Goal: Task Accomplishment & Management: Use online tool/utility

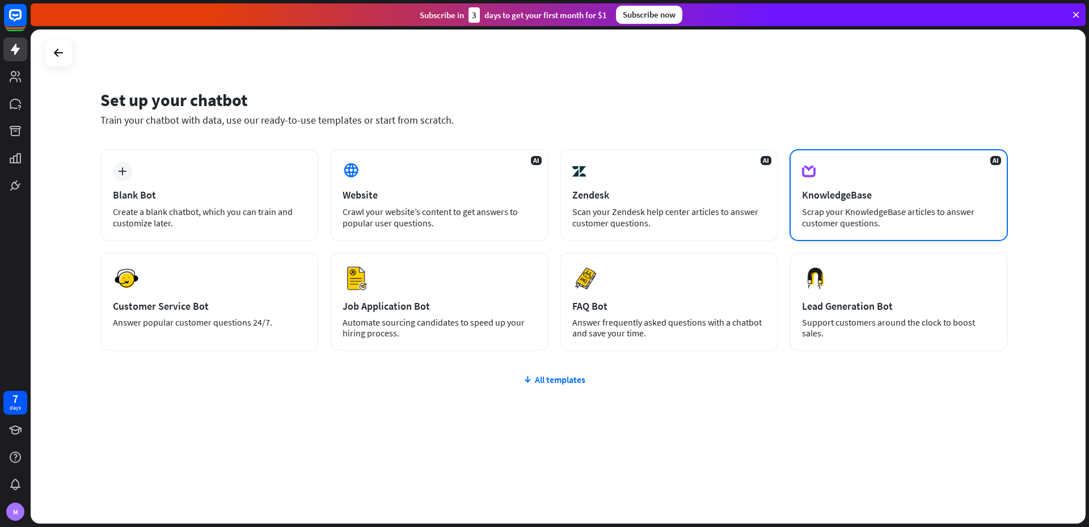
click at [864, 206] on div "Scrap your KnowledgeBase articles to answer customer questions." at bounding box center [898, 217] width 193 height 23
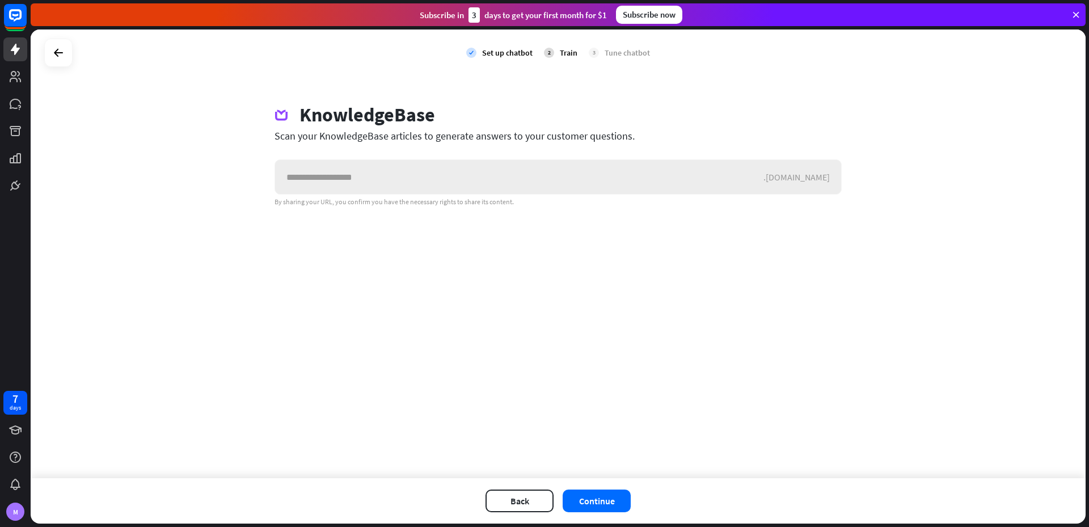
click at [291, 182] on input "text" at bounding box center [519, 177] width 489 height 34
click at [397, 171] on input "text" at bounding box center [519, 177] width 489 height 34
paste input "**********"
type input "**********"
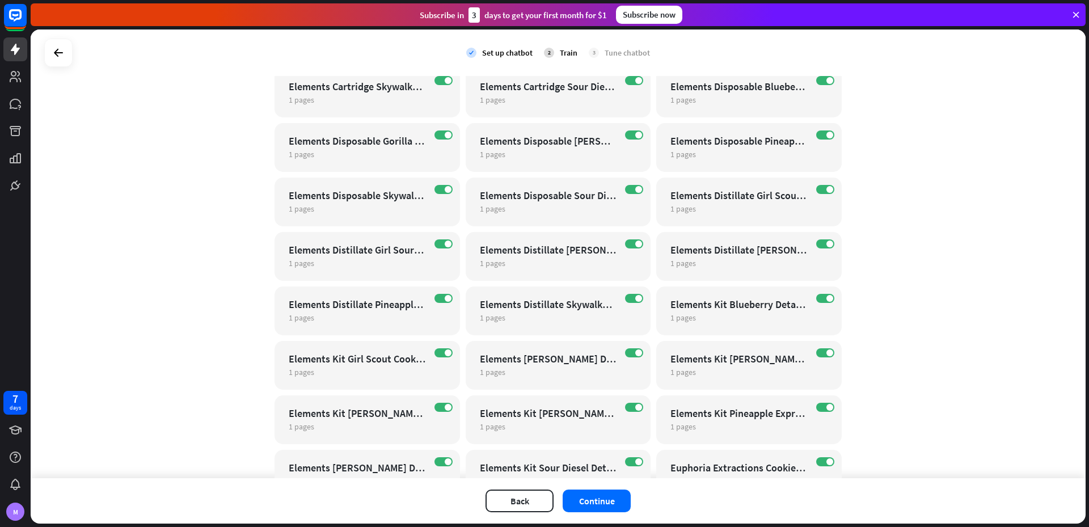
scroll to position [1418, 0]
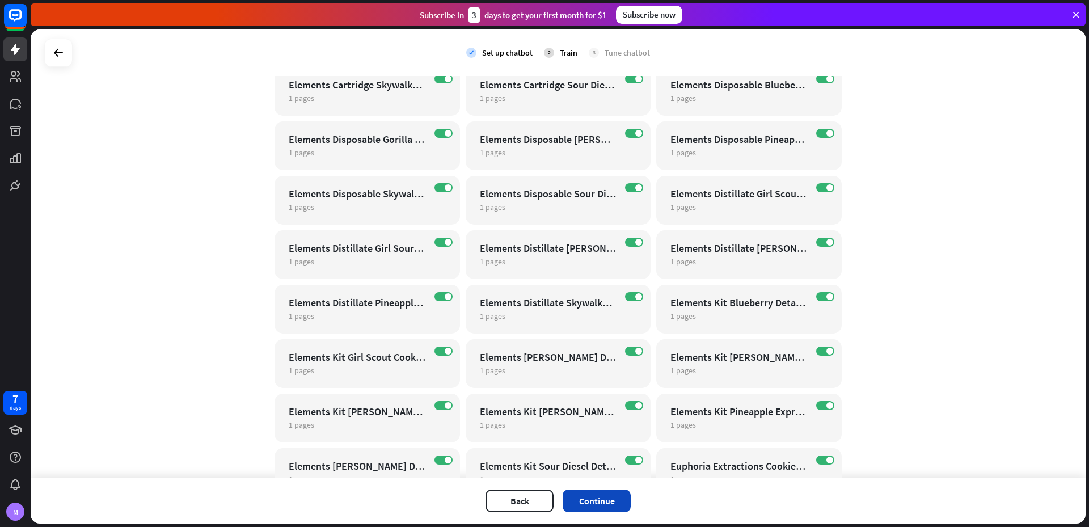
click at [597, 508] on button "Continue" at bounding box center [597, 501] width 68 height 23
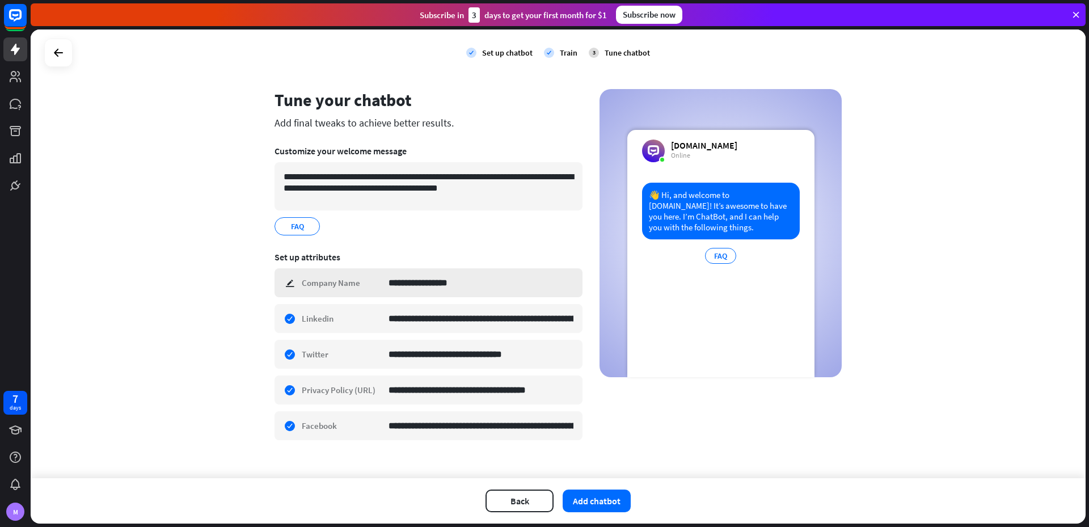
scroll to position [27, 0]
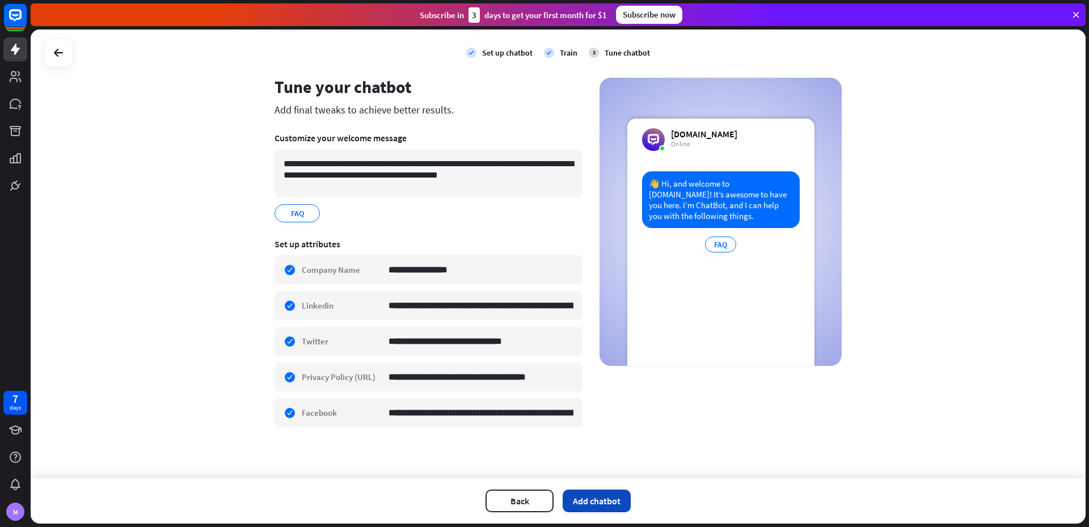
click at [607, 503] on button "Add chatbot" at bounding box center [597, 501] width 68 height 23
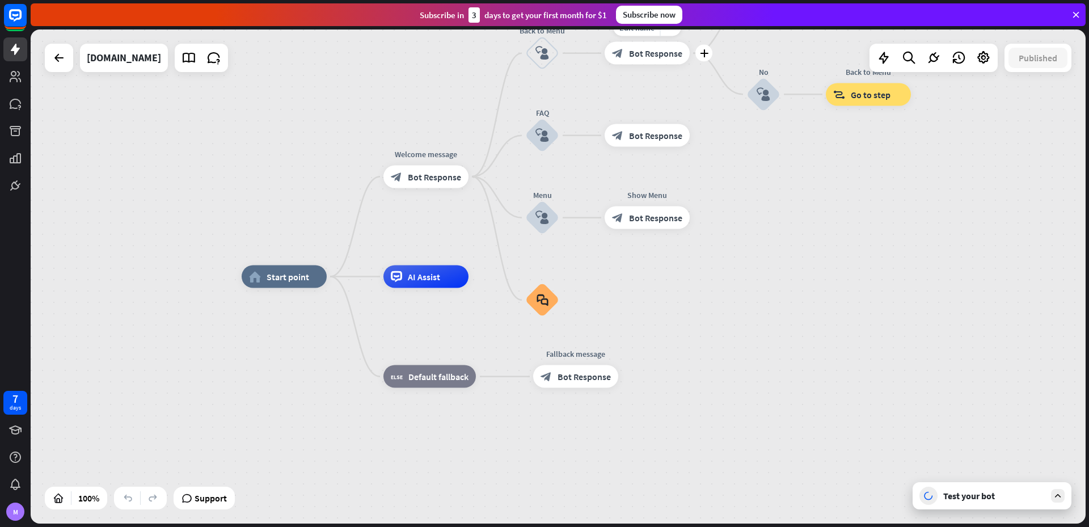
drag, startPoint x: 630, startPoint y: 53, endPoint x: 638, endPoint y: 83, distance: 31.3
click at [638, 65] on div "Edit name more_horiz plus block_bot_response Bot Response" at bounding box center [647, 53] width 85 height 23
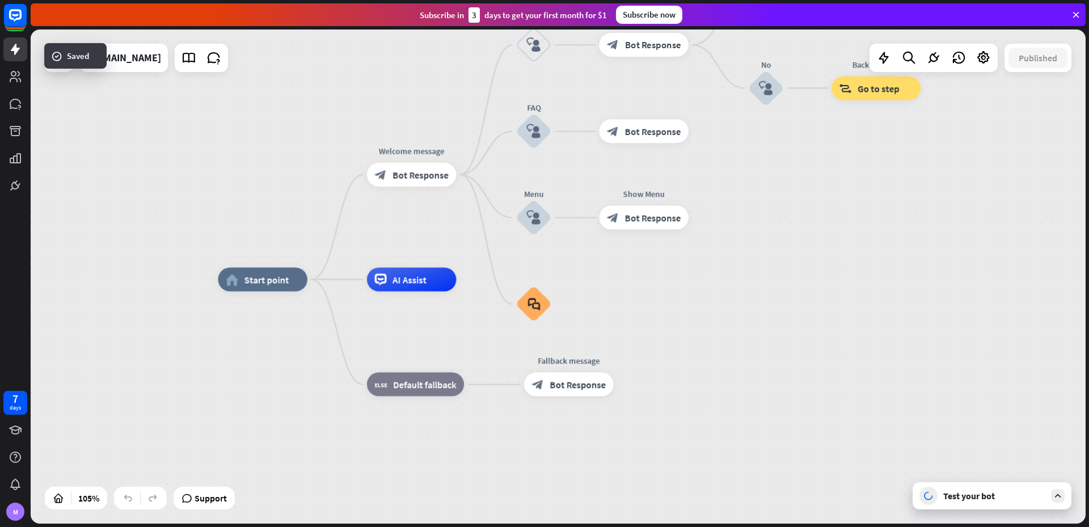
click at [723, 216] on div "home_2 Start point Welcome message block_bot_response Bot Response Back to Menu…" at bounding box center [558, 277] width 1055 height 494
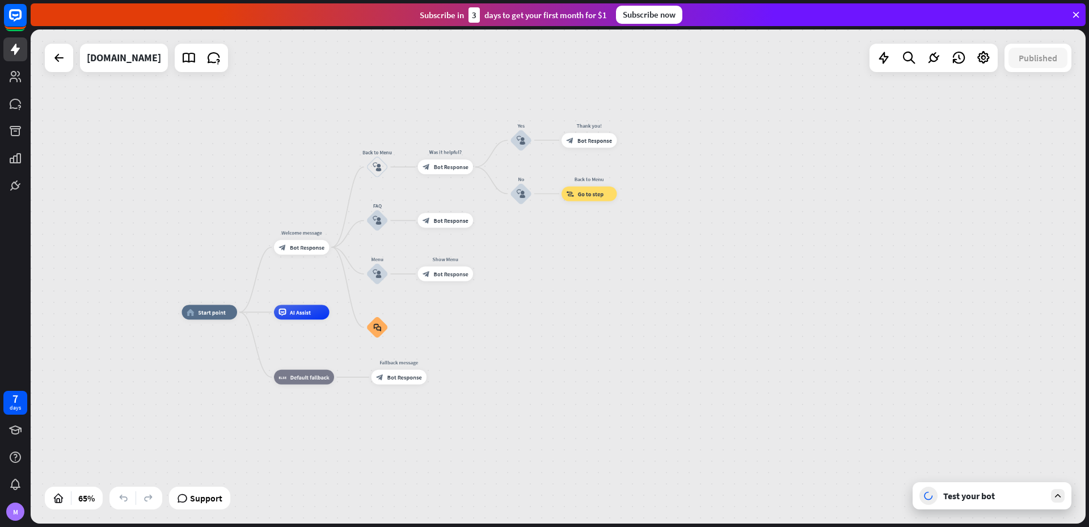
drag, startPoint x: 725, startPoint y: 216, endPoint x: 498, endPoint y: 272, distance: 234.3
click at [498, 272] on div "home_2 Start point Welcome message block_bot_response Bot Response Back to Menu…" at bounding box center [558, 277] width 1055 height 494
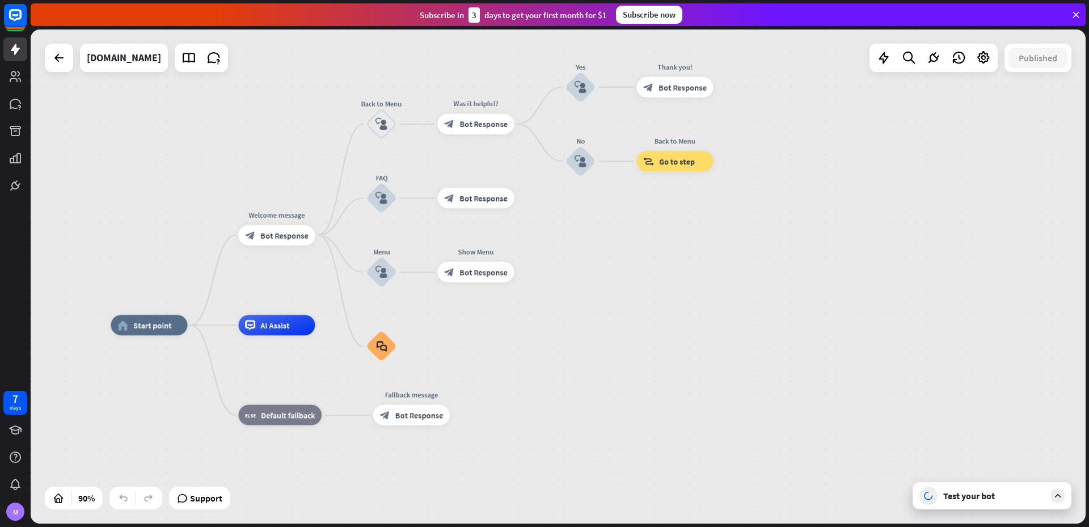
drag, startPoint x: 503, startPoint y: 267, endPoint x: 548, endPoint y: 263, distance: 45.5
click at [556, 263] on div "home_2 Start point Welcome message block_bot_response Bot Response Back to Menu…" at bounding box center [558, 277] width 1055 height 494
click at [276, 235] on span "Bot Response" at bounding box center [286, 235] width 48 height 10
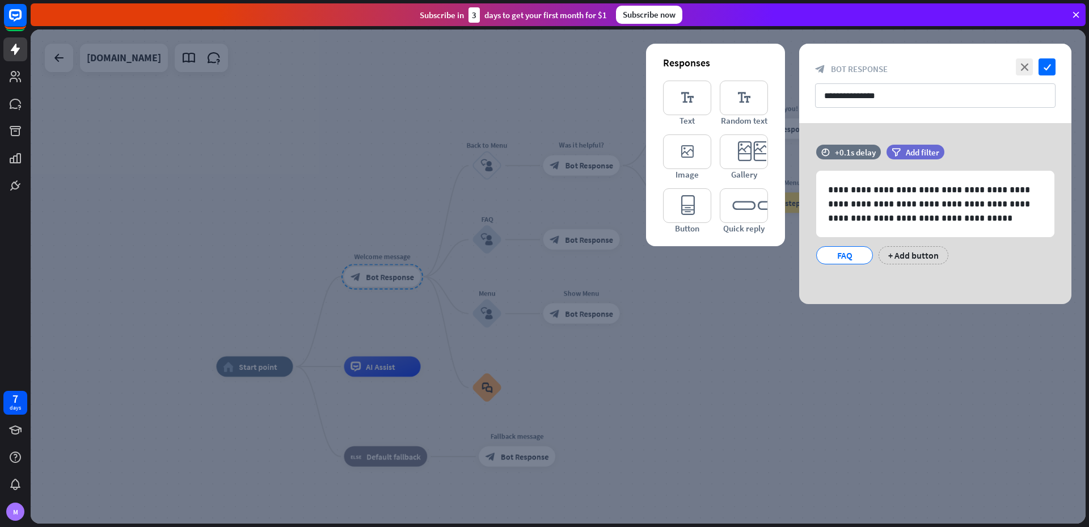
click at [845, 377] on div at bounding box center [558, 277] width 1055 height 494
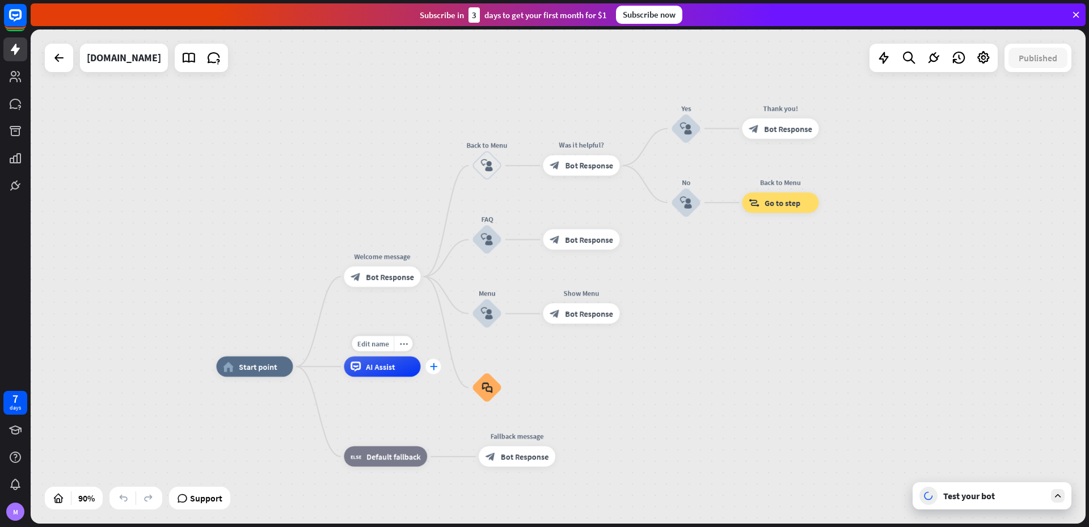
click at [437, 369] on div "plus" at bounding box center [433, 366] width 15 height 15
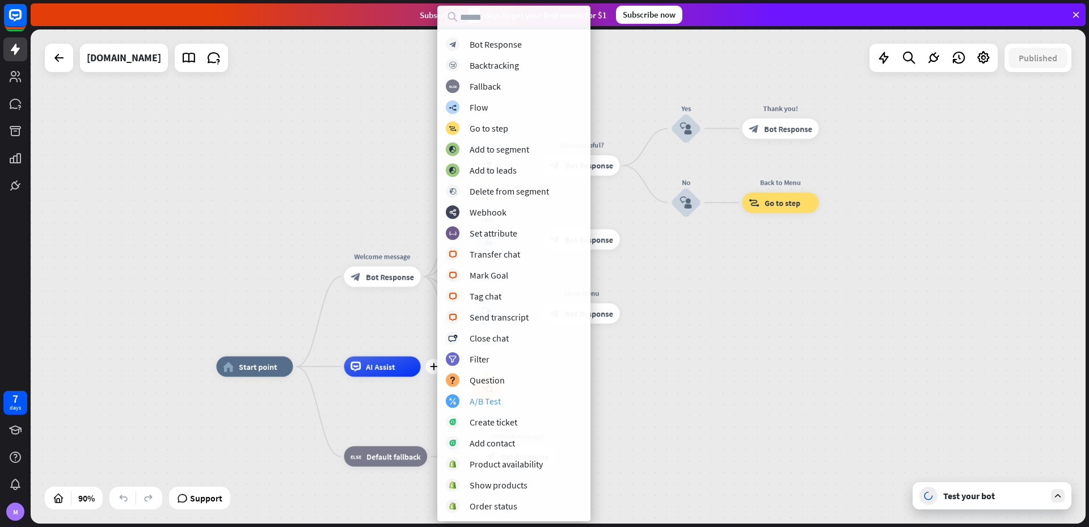
click at [498, 398] on div "A/B Test" at bounding box center [485, 400] width 31 height 11
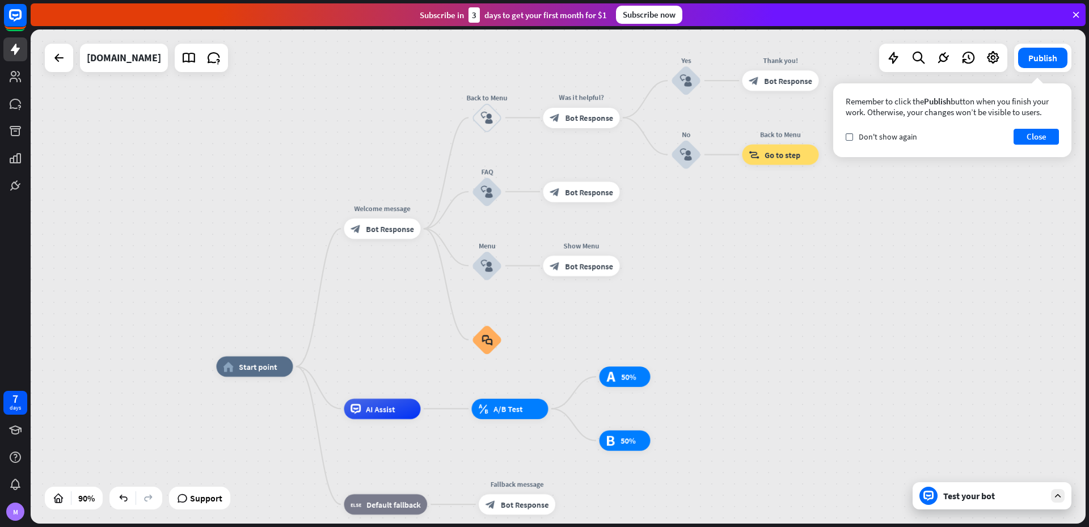
drag, startPoint x: 488, startPoint y: 113, endPoint x: 400, endPoint y: 85, distance: 92.6
click at [400, 85] on div "home_2 Start point Welcome message block_bot_response Bot Response Back to Menu…" at bounding box center [558, 277] width 1055 height 494
click at [630, 267] on icon "plus" at bounding box center [633, 265] width 8 height 7
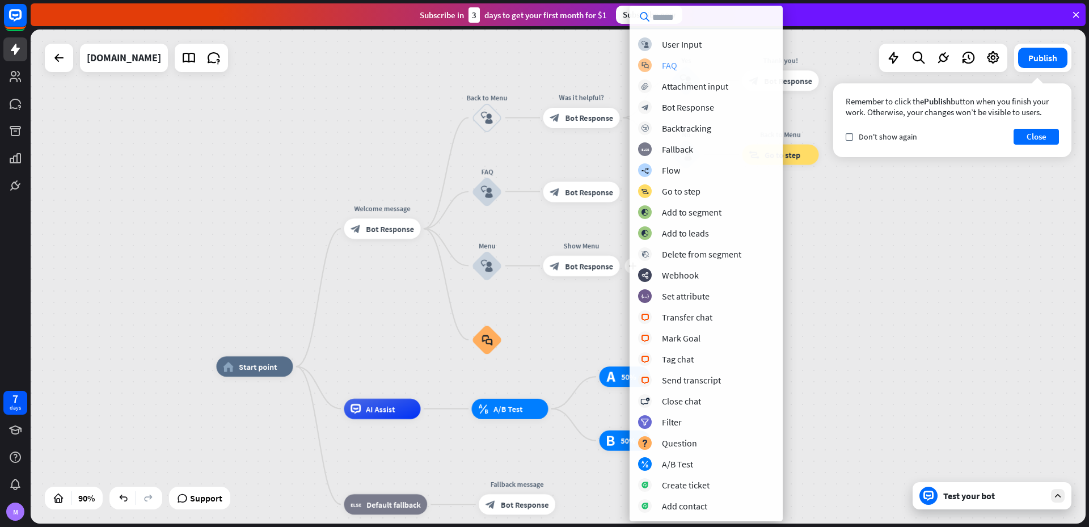
click at [671, 68] on div "FAQ" at bounding box center [669, 65] width 15 height 11
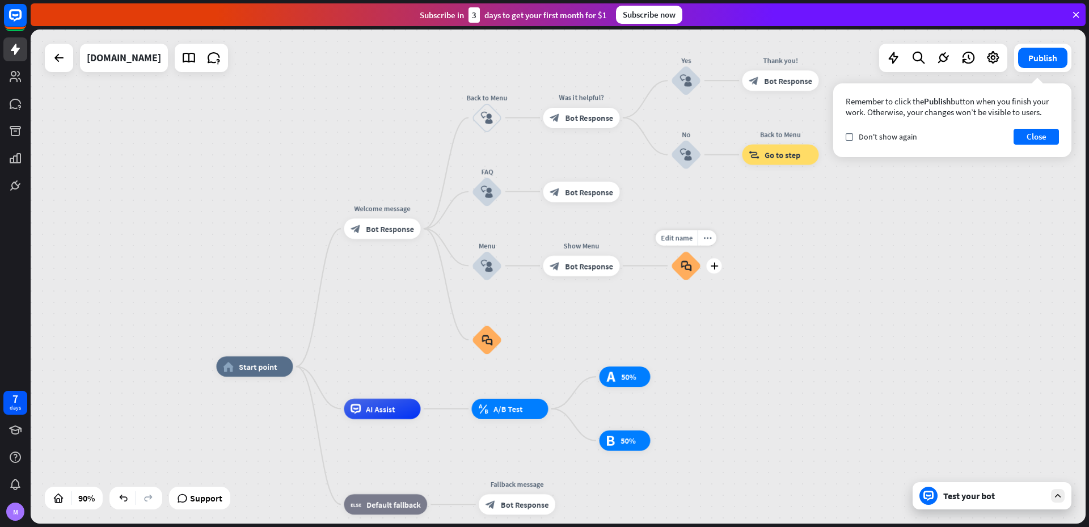
click at [682, 263] on icon "block_faq" at bounding box center [686, 265] width 11 height 11
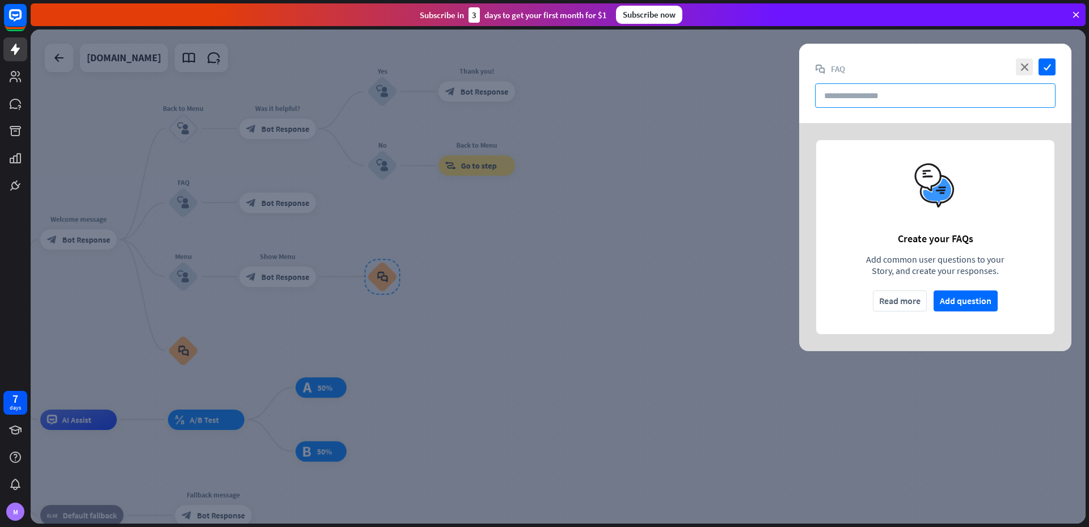
click at [893, 90] on input "text" at bounding box center [935, 95] width 241 height 24
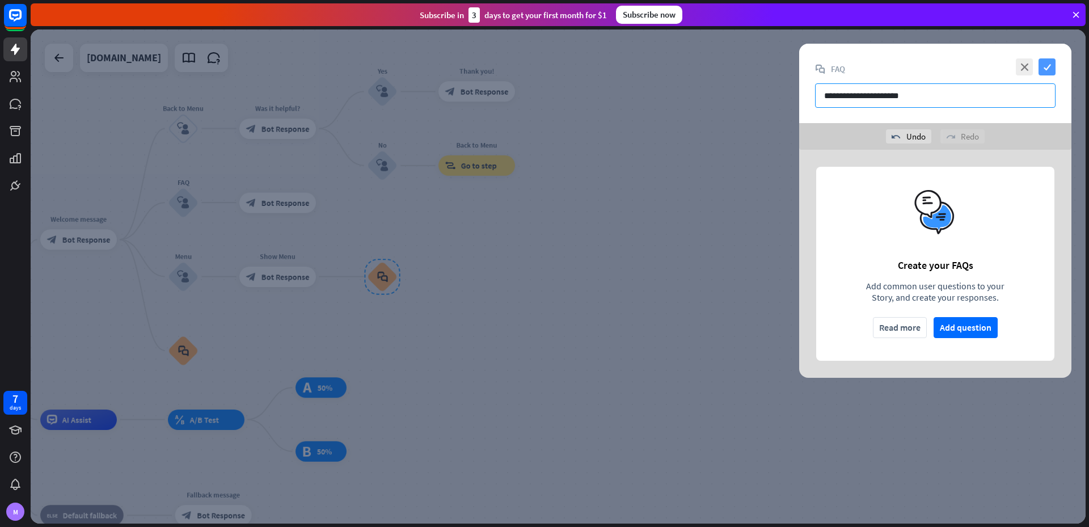
type input "**********"
click at [1048, 66] on icon "check" at bounding box center [1047, 66] width 17 height 17
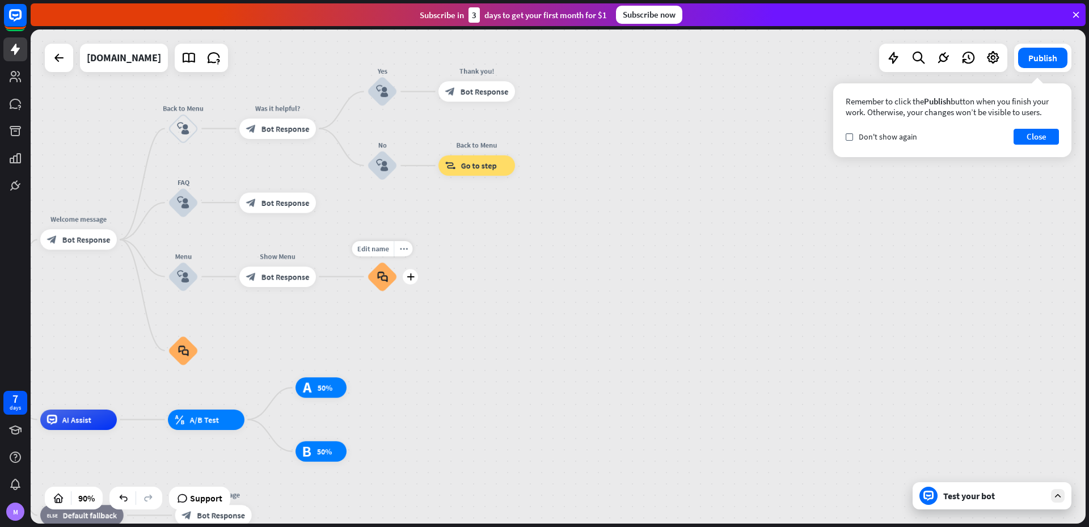
click at [385, 271] on icon "block_faq" at bounding box center [382, 276] width 11 height 11
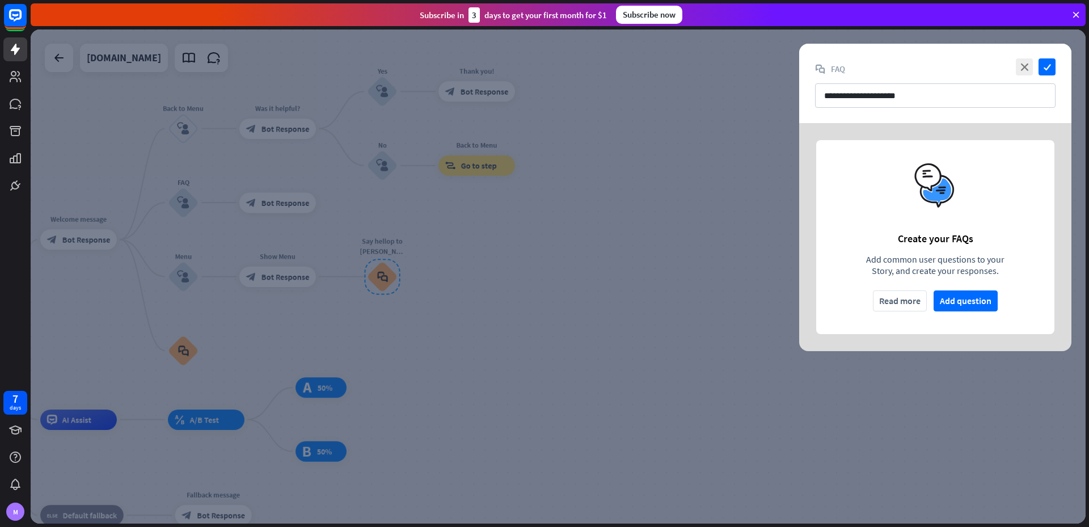
click at [676, 248] on div at bounding box center [558, 277] width 1055 height 494
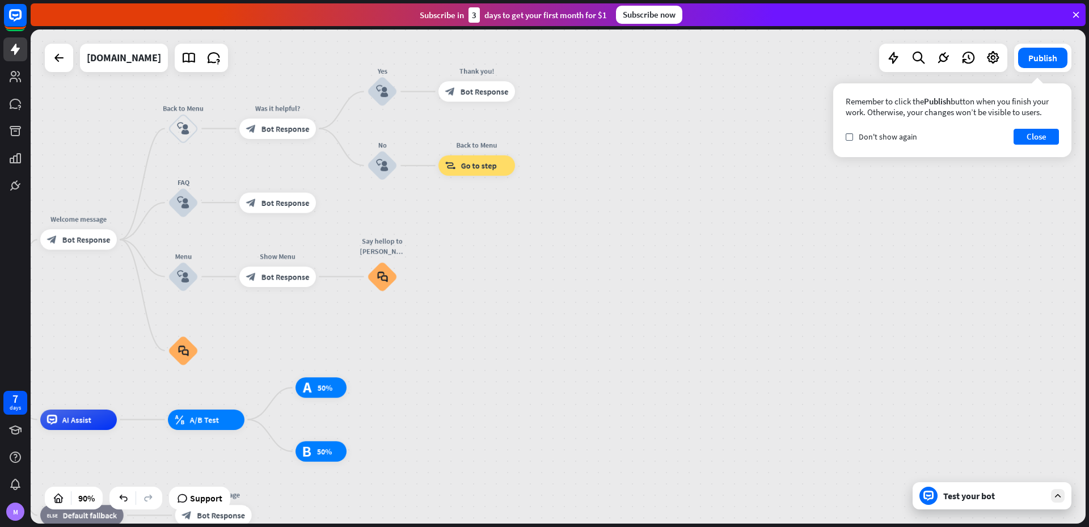
click at [965, 494] on div "Test your bot" at bounding box center [995, 495] width 102 height 11
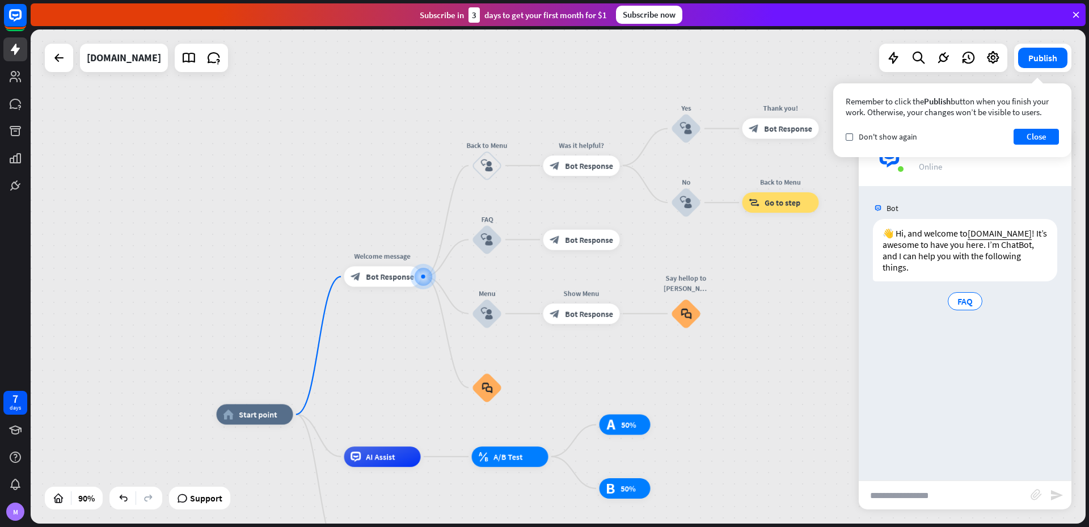
click at [900, 495] on input "text" at bounding box center [945, 495] width 172 height 28
click at [1031, 137] on button "Close" at bounding box center [1036, 137] width 45 height 16
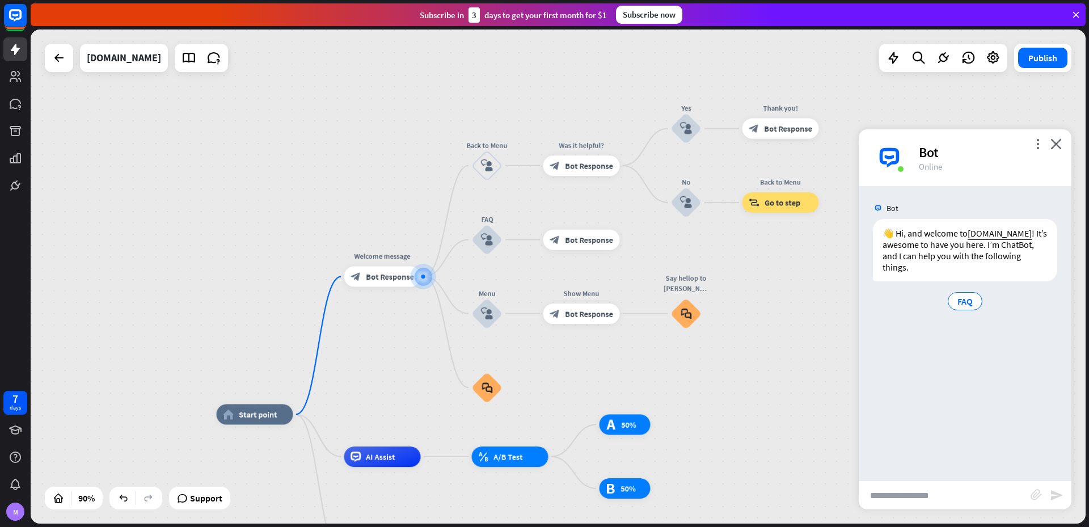
click at [912, 493] on input "text" at bounding box center [945, 495] width 172 height 28
type input "**********"
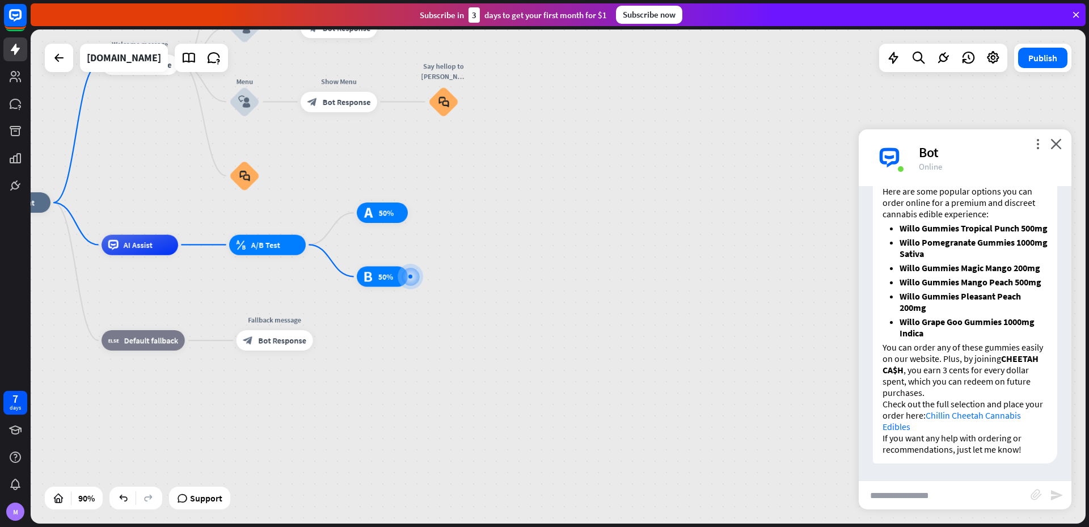
scroll to position [199, 0]
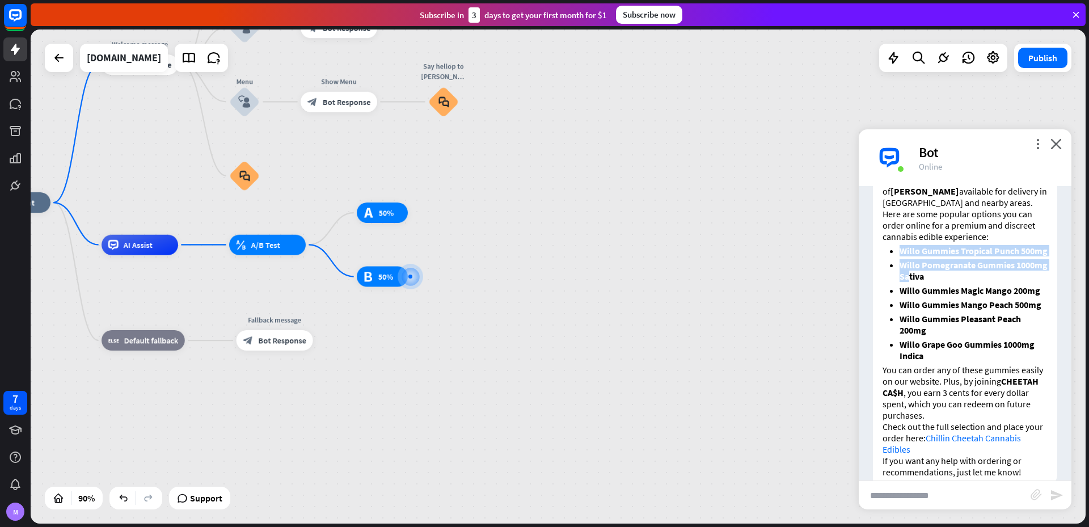
drag, startPoint x: 903, startPoint y: 253, endPoint x: 942, endPoint y: 290, distance: 54.6
click at [942, 290] on ul "Willo Gummies Tropical Punch 500mg Willo Pomegranate Gummies 1000mg Sativa Will…" at bounding box center [965, 303] width 165 height 116
drag, startPoint x: 942, startPoint y: 290, endPoint x: 938, endPoint y: 314, distance: 24.3
click at [938, 296] on li "Willo Gummies Magic Mango 200mg" at bounding box center [974, 290] width 148 height 11
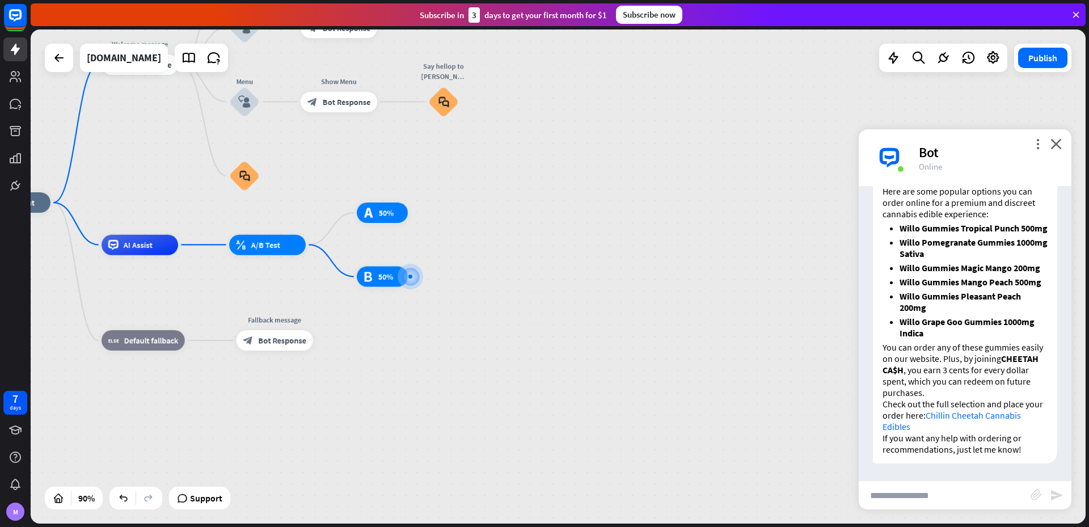
click at [979, 419] on link "Chillin Cheetah Cannabis Edibles" at bounding box center [952, 421] width 138 height 23
click at [921, 428] on link "Chillin Cheetah Cannabis Edibles" at bounding box center [952, 421] width 138 height 23
